Goal: Task Accomplishment & Management: Complete application form

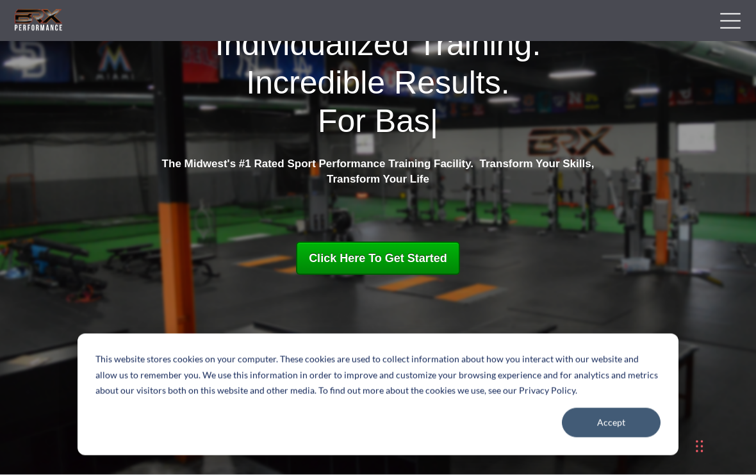
scroll to position [96, 0]
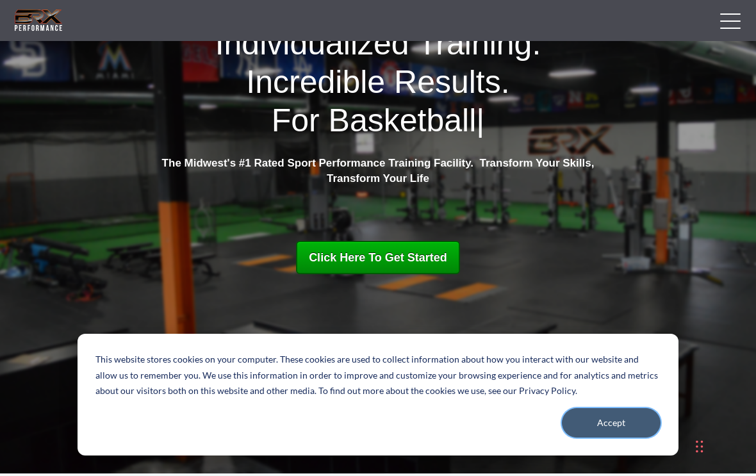
click at [629, 437] on button "Accept" at bounding box center [611, 422] width 99 height 29
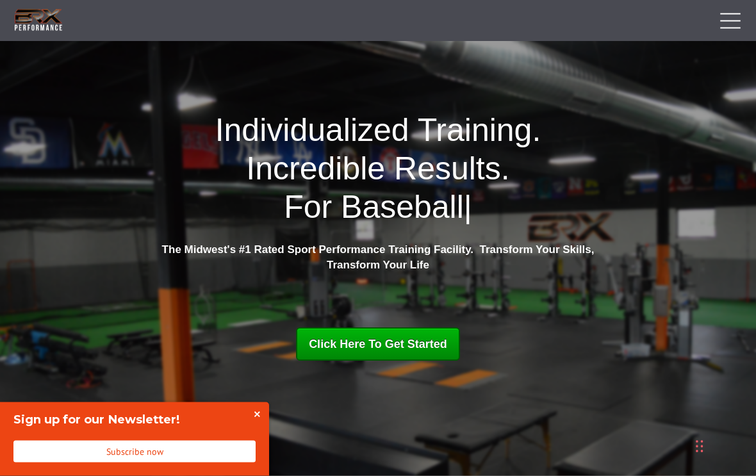
scroll to position [0, 0]
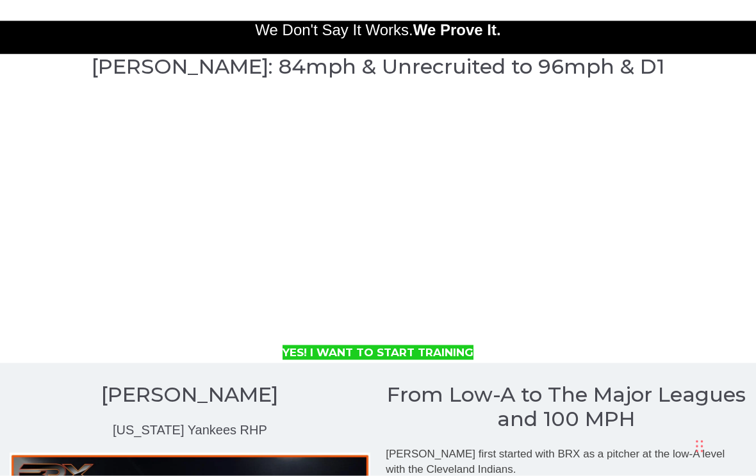
scroll to position [1192, 0]
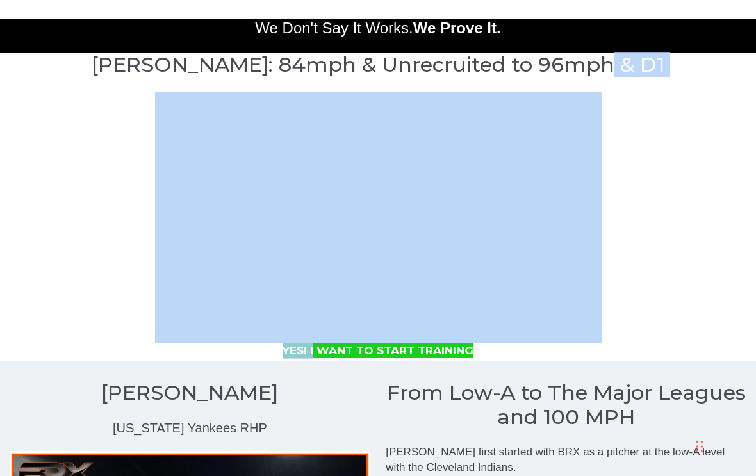
click at [78, 343] on div at bounding box center [377, 217] width 711 height 251
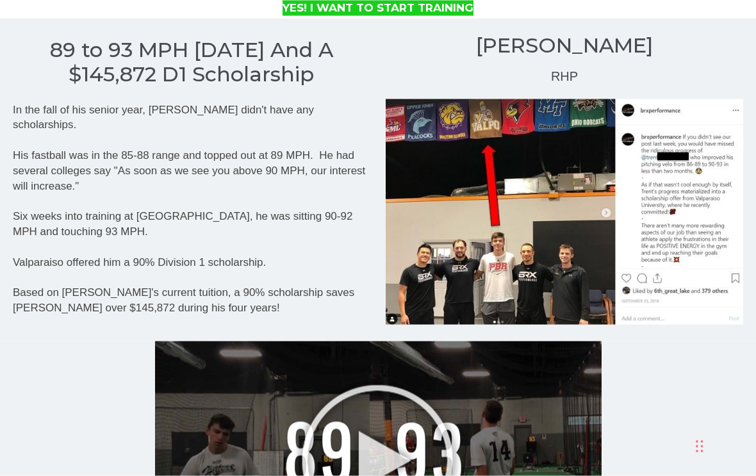
scroll to position [2808, 0]
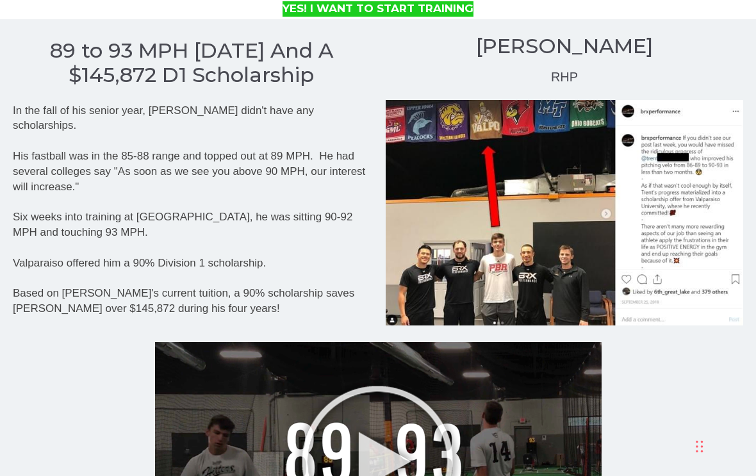
click at [90, 386] on div at bounding box center [378, 468] width 737 height 253
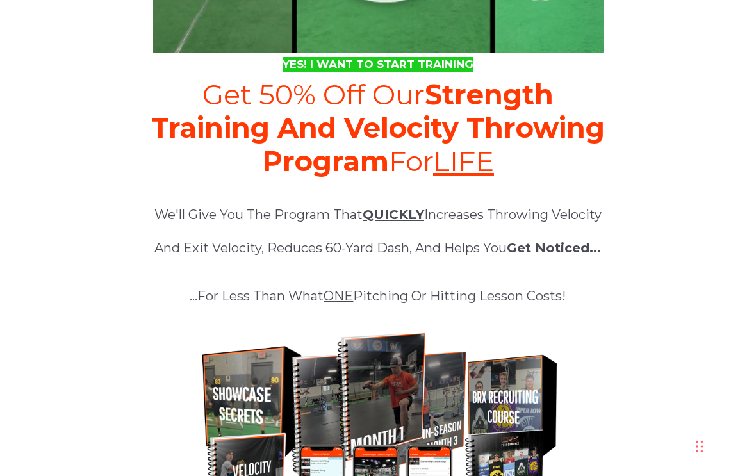
scroll to position [5542, 0]
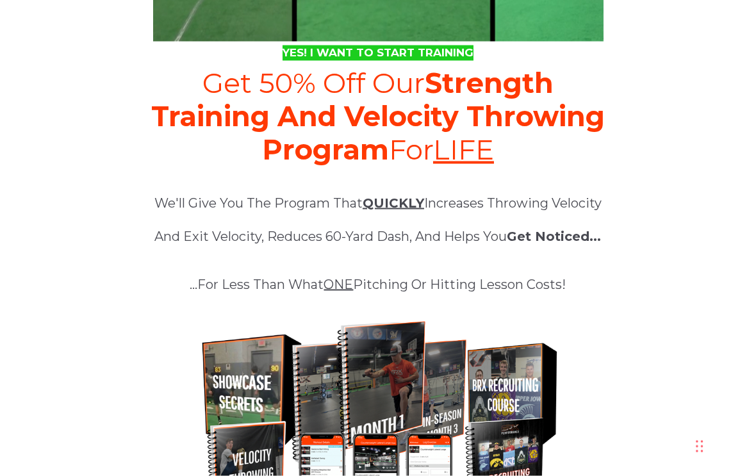
click at [104, 418] on div at bounding box center [65, 399] width 110 height 665
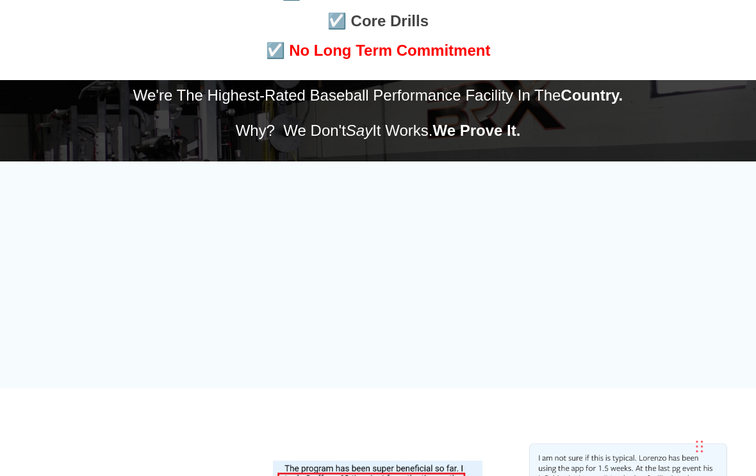
scroll to position [6416, 0]
